Goal: Information Seeking & Learning: Find specific page/section

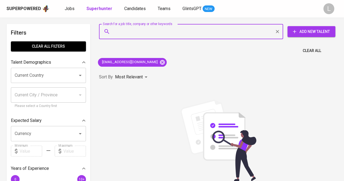
click at [139, 30] on input "Search for a job title, company or other keywords" at bounding box center [192, 31] width 160 height 10
paste input "yonathan024@gmail.com"
type input "yonathan024@gmail.com"
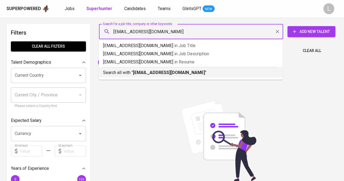
click at [151, 71] on b "yonathan024@gmail.com" at bounding box center [169, 72] width 72 height 5
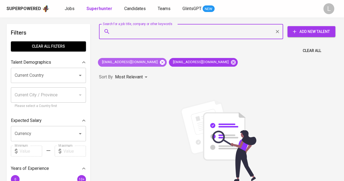
click at [159, 60] on icon at bounding box center [162, 62] width 6 height 6
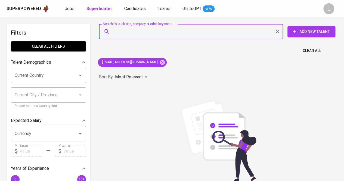
click at [156, 28] on input "Search for a job title, company or other keywords" at bounding box center [192, 31] width 160 height 10
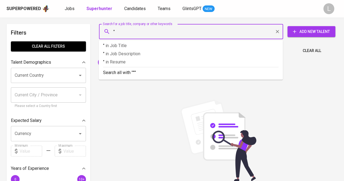
paste input "Zefania Josephine Clarissa"
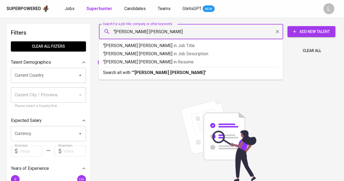
click at [156, 28] on input ""Zefania Josephine Clarissa" at bounding box center [192, 31] width 160 height 10
click at [178, 33] on input ""Zefania Josephine Clarissa" at bounding box center [192, 31] width 160 height 10
type input ""Zefania Josephine Clarissa""
click at [175, 70] on b ""Zefania Josephine Clarissa"" at bounding box center [169, 72] width 73 height 5
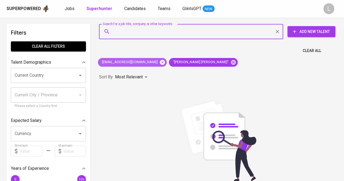
click at [159, 63] on icon at bounding box center [162, 62] width 6 height 6
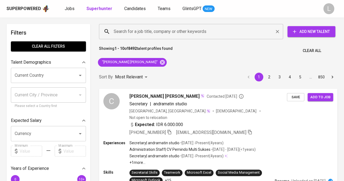
click at [141, 35] on input "Search for a job title, company or other keywords" at bounding box center [192, 31] width 160 height 10
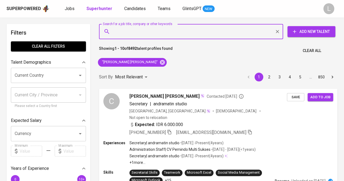
paste input "Muhammad Daffa Andi Pradana (He/Him)"
type input ""Muhammad Daffa Andi Pradana""
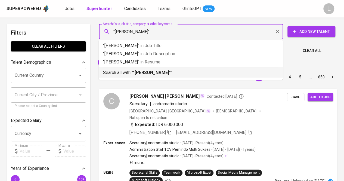
click at [155, 75] on b ""Muhammad Daffa Andi Pradana"" at bounding box center [152, 72] width 38 height 5
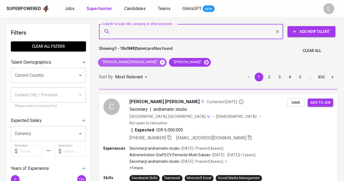
click at [159, 63] on icon at bounding box center [162, 62] width 6 height 6
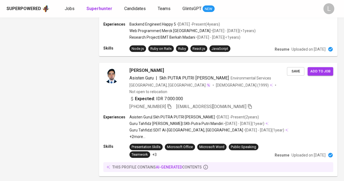
scroll to position [1007, 0]
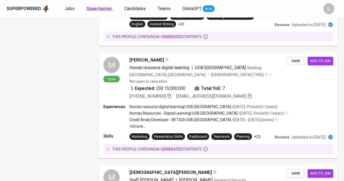
scroll to position [924, 0]
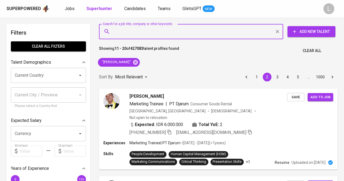
click at [144, 31] on input "Search for a job title, company or other keywords" at bounding box center [192, 31] width 160 height 10
paste input "dewipuspita3003.dp@gmail.com"
type input "dewipuspita3003.dp@gmail.com"
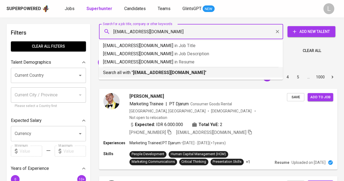
click at [148, 75] on p "Search all with " dewipuspita3003.dp@gmail.com "" at bounding box center [190, 72] width 175 height 7
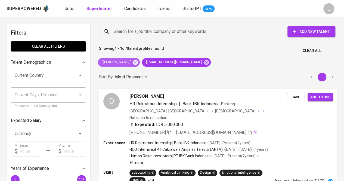
click at [138, 60] on icon at bounding box center [135, 62] width 5 height 5
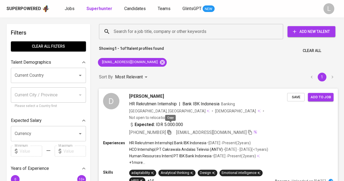
click at [170, 129] on icon "button" at bounding box center [169, 131] width 5 height 5
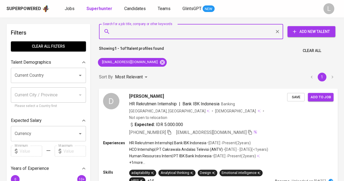
click at [141, 36] on input "Search for a job title, company or other keywords" at bounding box center [192, 31] width 160 height 10
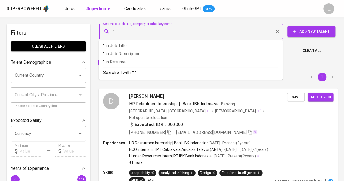
paste input "Zahra Nur Zakiyyah"
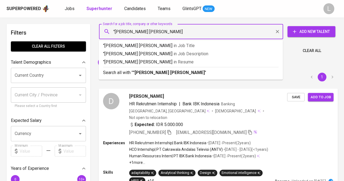
type input ""Zahra Nur Zakiyyah""
click at [144, 73] on b ""Zahra Nur Zakiyyah"" at bounding box center [169, 72] width 73 height 5
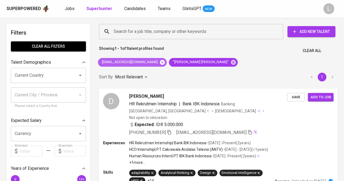
click at [160, 60] on icon at bounding box center [162, 62] width 5 height 5
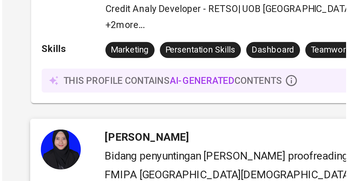
scroll to position [554, 0]
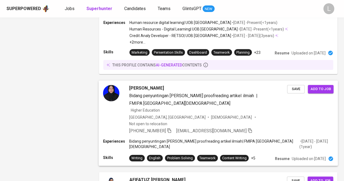
click at [156, 80] on div "Zahrah Nur Zakiyah Bidang penyuntingan dan proofreading artikel ilmiah | FMIPA …" at bounding box center [218, 109] width 239 height 58
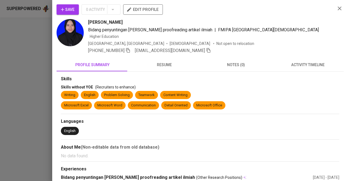
click at [156, 64] on button "resume" at bounding box center [164, 64] width 72 height 13
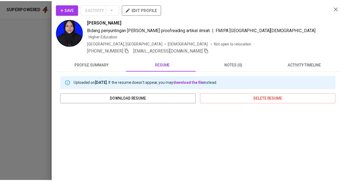
scroll to position [91, 0]
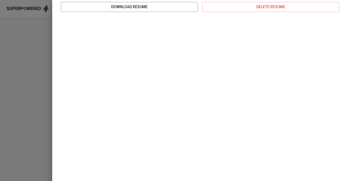
click at [49, 57] on div at bounding box center [174, 90] width 348 height 181
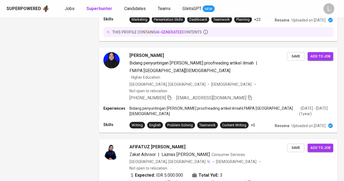
scroll to position [0, 0]
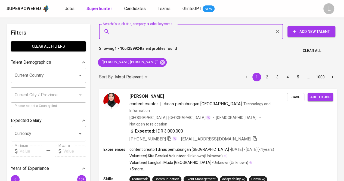
paste input "fani.mail90@gmail.com"
click at [137, 33] on input "Search for a job title, company or other keywords" at bounding box center [192, 31] width 160 height 10
type input "fani.mail90@gmail.com"
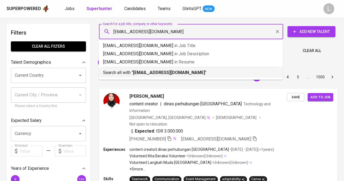
click at [144, 71] on b "fani.mail90@gmail.com" at bounding box center [169, 72] width 72 height 5
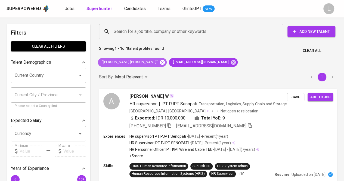
click at [160, 63] on icon at bounding box center [162, 62] width 5 height 5
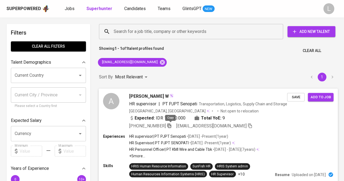
click at [170, 126] on icon "button" at bounding box center [169, 125] width 5 height 5
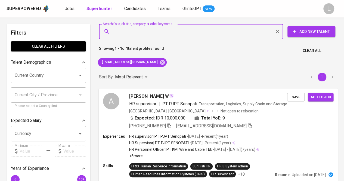
paste input "psieast_mature@yahoo.com"
type input "psieast_mature@yahoo.com"
click at [141, 32] on input "psieast_mature@yahoo.com" at bounding box center [192, 31] width 160 height 10
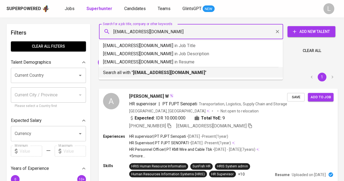
click at [140, 69] on p "Search all with " psieast_mature@yahoo.com "" at bounding box center [190, 72] width 175 height 7
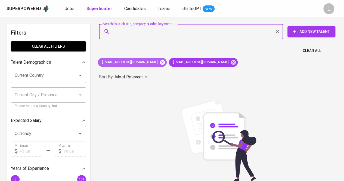
click at [160, 62] on icon at bounding box center [162, 62] width 5 height 5
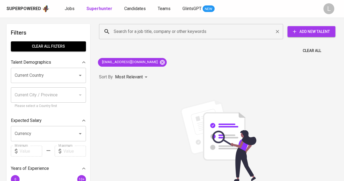
click at [165, 35] on input "Search for a job title, company or other keywords" at bounding box center [192, 31] width 160 height 10
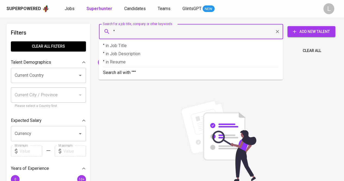
paste input "Diany Luciana"
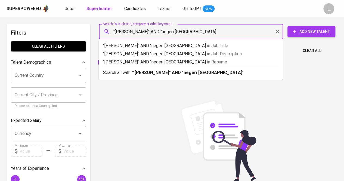
type input ""[PERSON_NAME]" AND "negeri [GEOGRAPHIC_DATA]""
click at [165, 73] on b ""[PERSON_NAME]" AND "negeri [GEOGRAPHIC_DATA]"" at bounding box center [188, 72] width 111 height 5
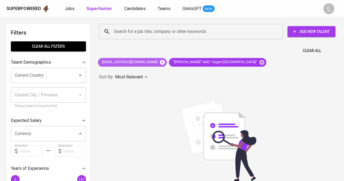
click at [160, 63] on icon at bounding box center [162, 62] width 5 height 5
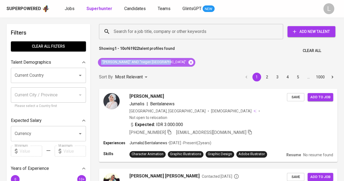
drag, startPoint x: 100, startPoint y: 62, endPoint x: 164, endPoint y: 61, distance: 63.4
click at [164, 61] on div ""[PERSON_NAME]" AND "negeri [GEOGRAPHIC_DATA]"" at bounding box center [146, 62] width 97 height 9
copy span ""[PERSON_NAME]" AND "negeri [GEOGRAPHIC_DATA]""
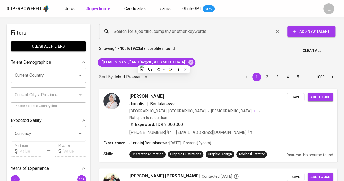
paste input ""[PERSON_NAME]" AND "negeri [GEOGRAPHIC_DATA]""
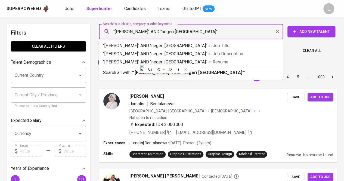
click at [160, 32] on input ""[PERSON_NAME]" AND "negeri [GEOGRAPHIC_DATA]"" at bounding box center [192, 31] width 160 height 10
drag, startPoint x: 193, startPoint y: 29, endPoint x: 144, endPoint y: 28, distance: 49.0
click at [144, 28] on input ""[PERSON_NAME]" AND "negeri [GEOGRAPHIC_DATA]"" at bounding box center [192, 31] width 160 height 10
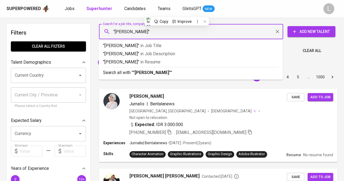
type input ""[PERSON_NAME]""
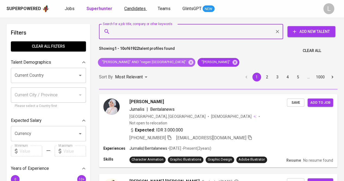
click at [188, 63] on icon at bounding box center [190, 62] width 5 height 5
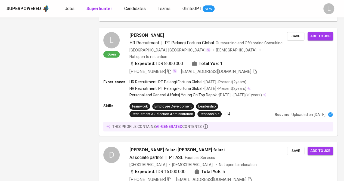
scroll to position [901, 0]
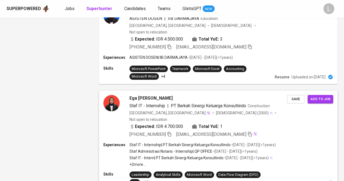
scroll to position [966, 0]
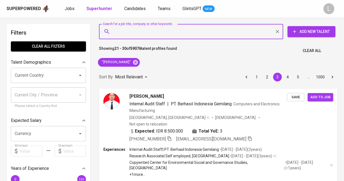
paste input "[EMAIL_ADDRESS][DOMAIN_NAME]"
click at [155, 33] on input "Search for a job title, company or other keywords" at bounding box center [192, 31] width 160 height 10
type input "[EMAIL_ADDRESS][DOMAIN_NAME]"
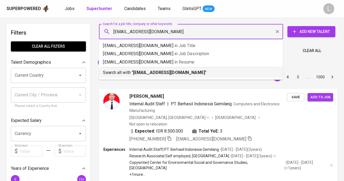
click at [154, 71] on b "[EMAIL_ADDRESS][DOMAIN_NAME]" at bounding box center [169, 72] width 72 height 5
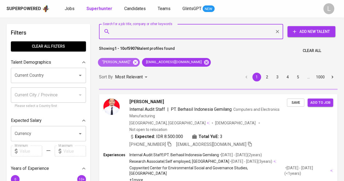
click at [133, 62] on icon at bounding box center [135, 62] width 5 height 5
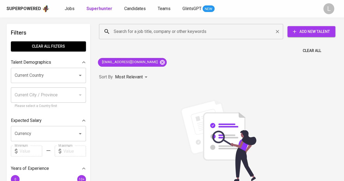
click at [156, 34] on input "Search for a job title, company or other keywords" at bounding box center [192, 31] width 160 height 10
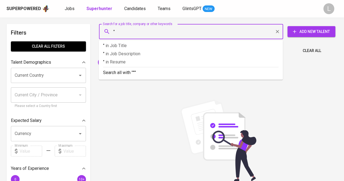
paste input "Imam Syuhada"
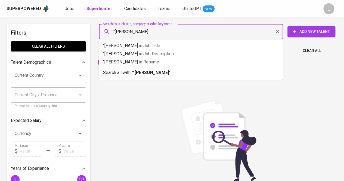
type input ""Imam Syuhada""
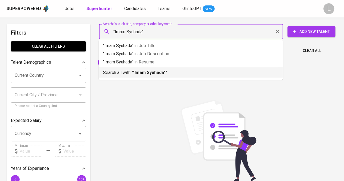
click at [153, 70] on p "Search all with " "Imam Syuhada" "" at bounding box center [190, 72] width 175 height 7
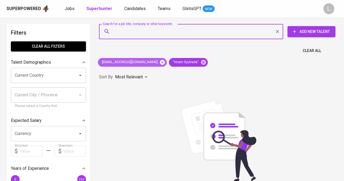
click at [160, 60] on icon at bounding box center [162, 62] width 5 height 5
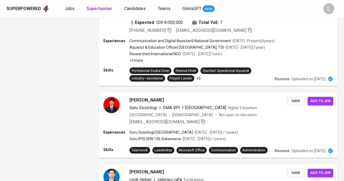
scroll to position [842, 0]
